Goal: Task Accomplishment & Management: Use online tool/utility

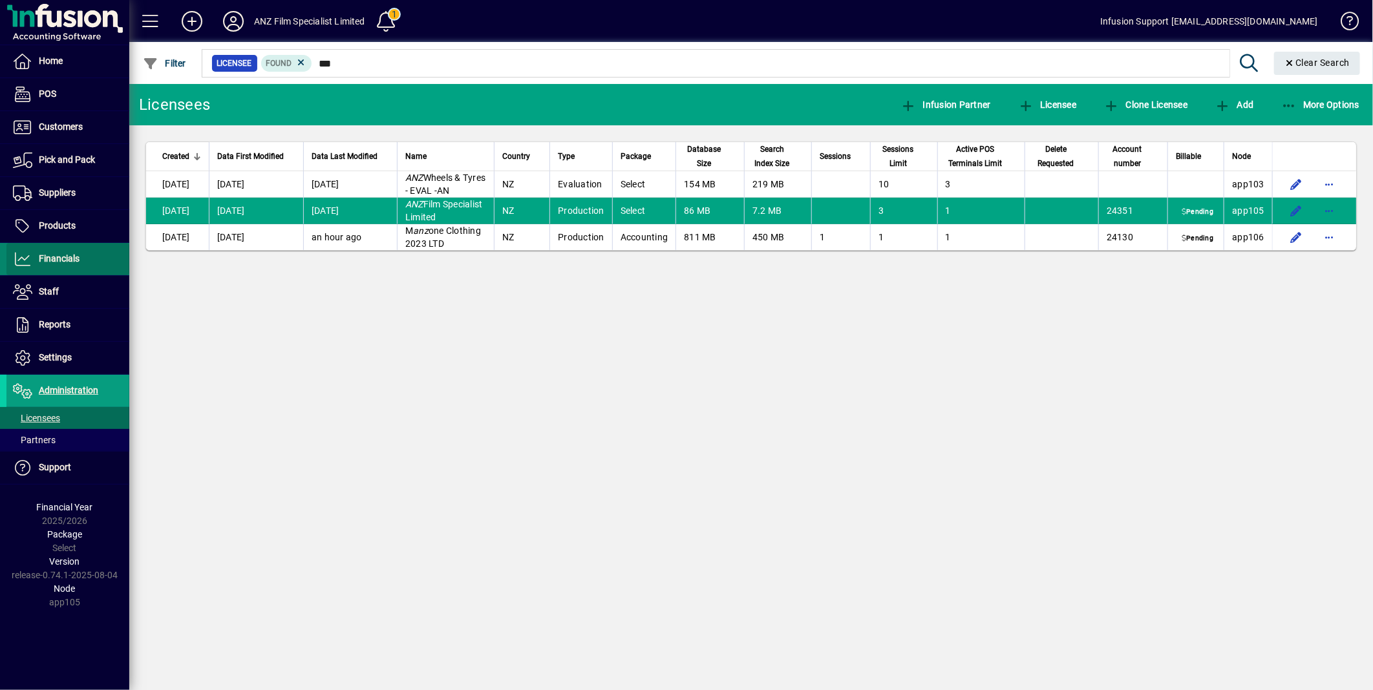
click at [61, 257] on span "Financials" at bounding box center [59, 258] width 41 height 10
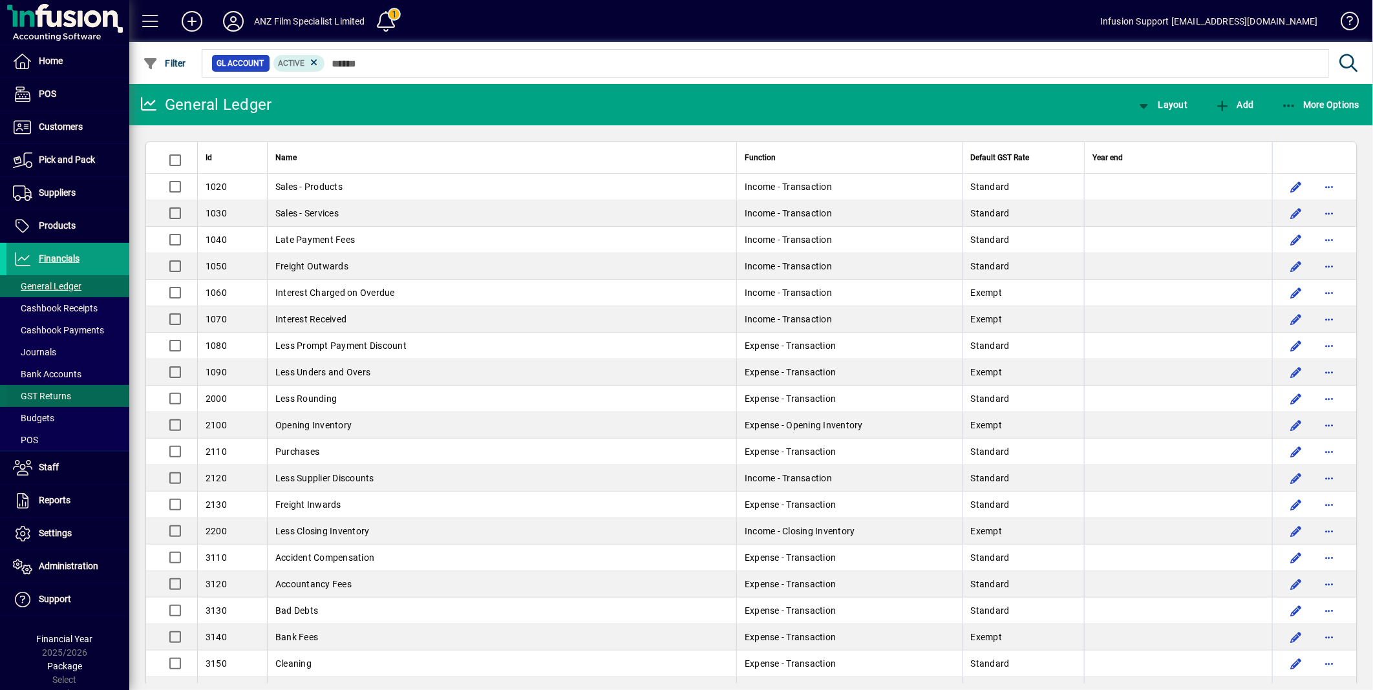
click at [49, 398] on span "GST Returns" at bounding box center [42, 396] width 58 height 10
